Goal: Information Seeking & Learning: Check status

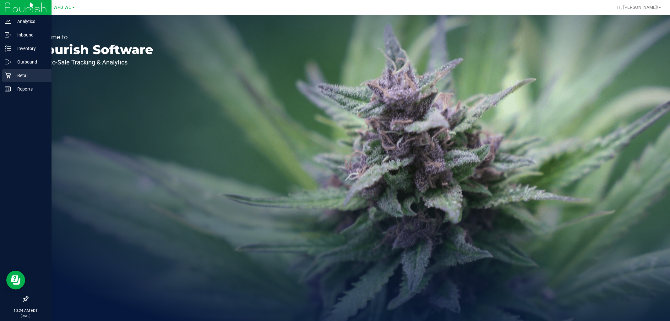
click at [15, 74] on p "Retail" at bounding box center [30, 76] width 38 height 8
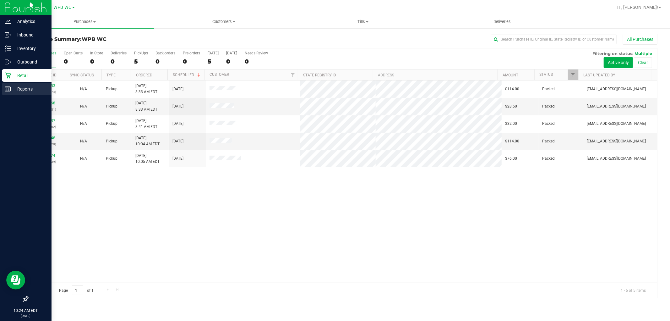
click at [13, 86] on p "Reports" at bounding box center [30, 89] width 38 height 8
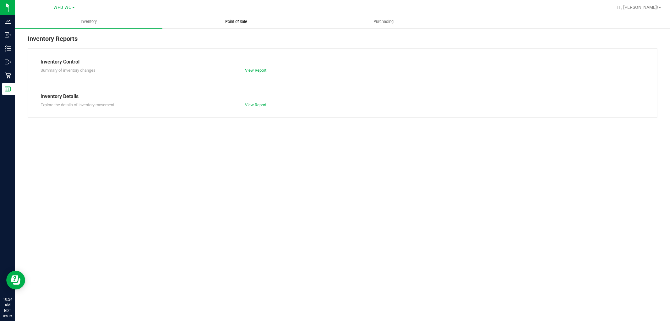
click at [239, 24] on uib-tab-heading "Point of Sale" at bounding box center [236, 21] width 147 height 13
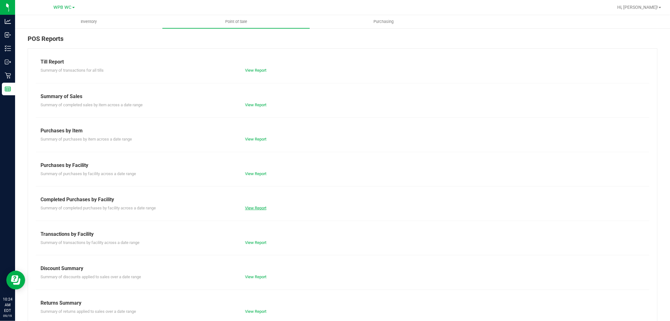
click at [247, 209] on link "View Report" at bounding box center [255, 207] width 21 height 5
